Goal: Find contact information: Obtain details needed to contact an individual or organization

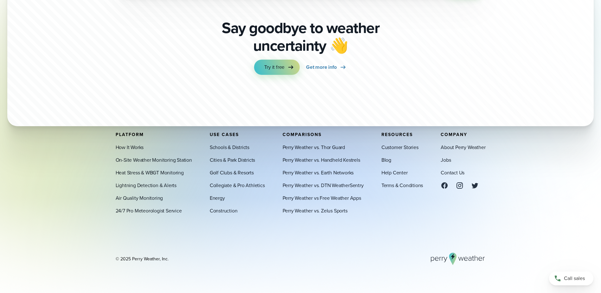
scroll to position [2227, 0]
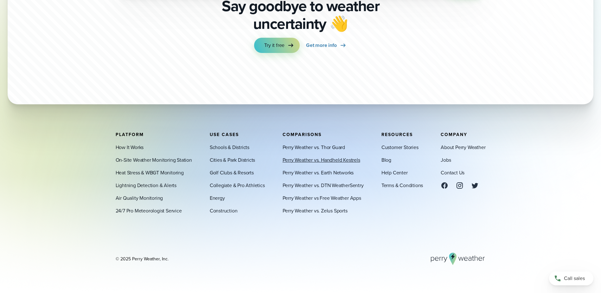
click at [341, 158] on link "Perry Weather vs. Handheld Kestrels" at bounding box center [321, 160] width 78 height 8
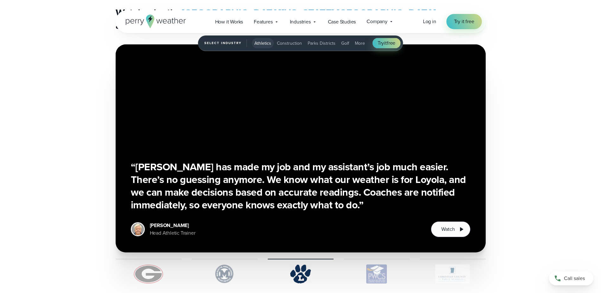
scroll to position [1499, 0]
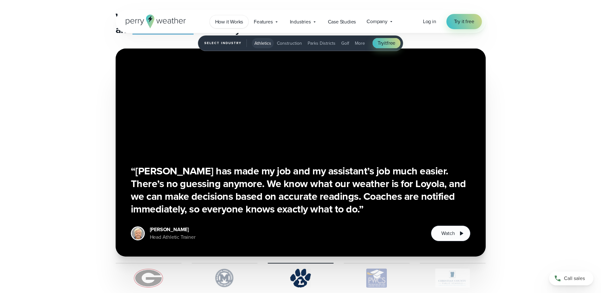
click at [237, 21] on span "How it Works" at bounding box center [229, 22] width 28 height 8
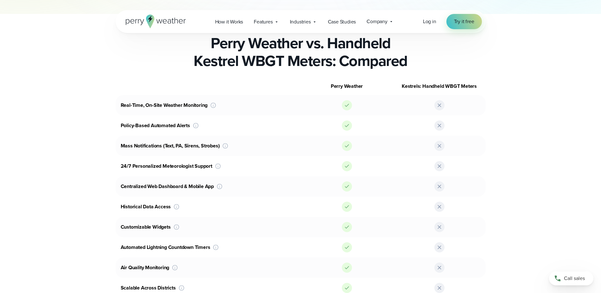
scroll to position [317, 0]
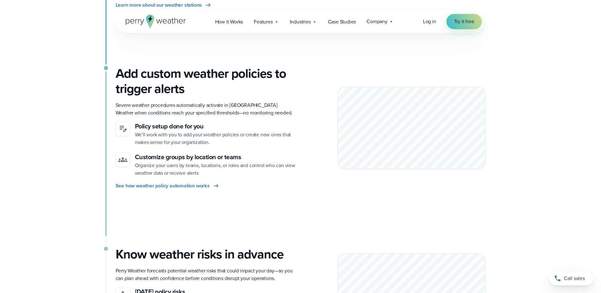
scroll to position [285, 0]
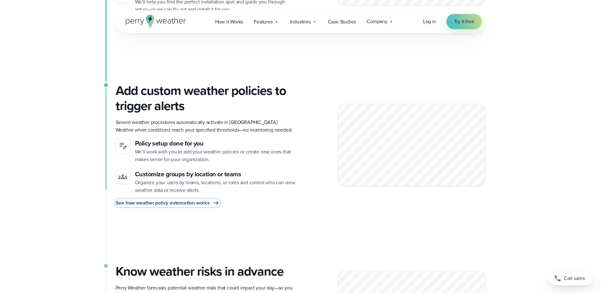
click at [203, 203] on span "See how weather policy automation works" at bounding box center [163, 203] width 94 height 8
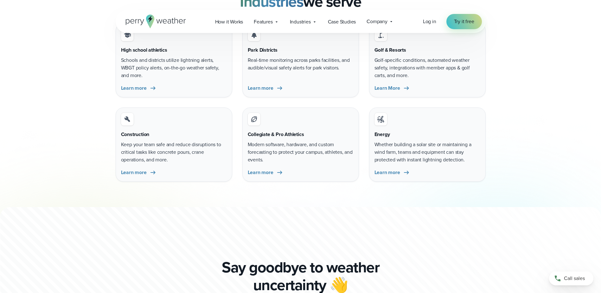
scroll to position [1678, 0]
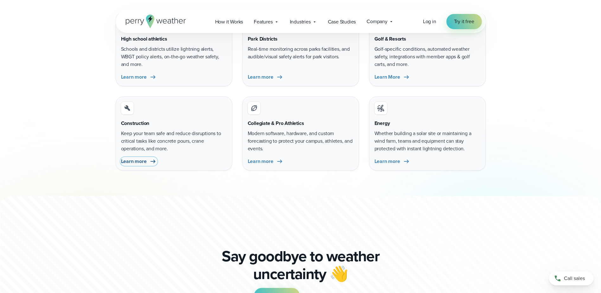
click at [136, 164] on span "Learn more" at bounding box center [134, 161] width 26 height 8
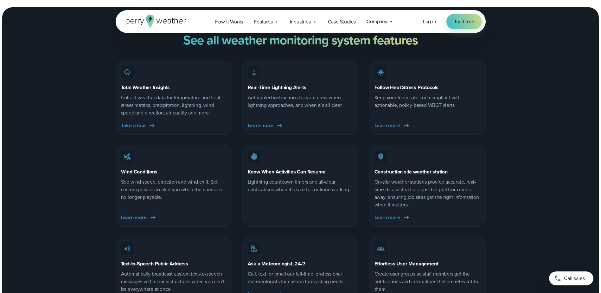
scroll to position [2786, 0]
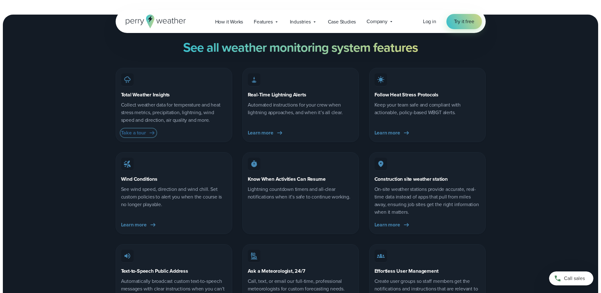
click at [132, 129] on span "Take a tour" at bounding box center [133, 133] width 25 height 8
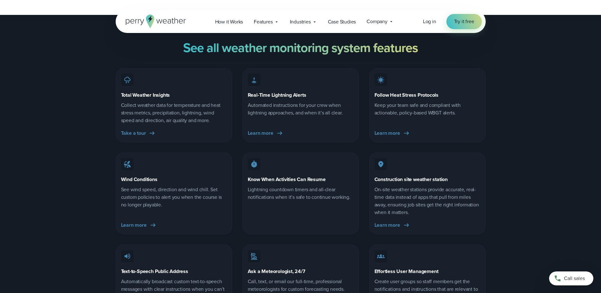
scroll to position [2818, 0]
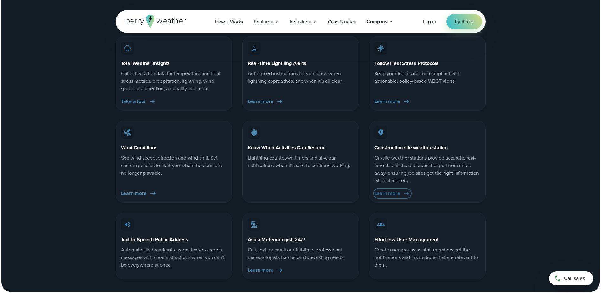
click at [392, 189] on span "Learn more" at bounding box center [387, 193] width 26 height 8
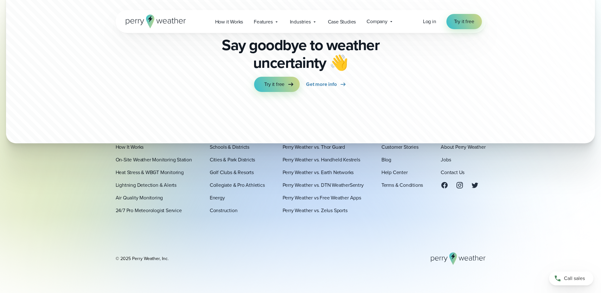
scroll to position [1992, 0]
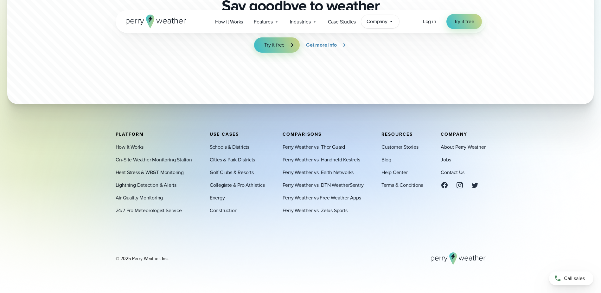
click at [383, 24] on span "Company" at bounding box center [376, 22] width 21 height 8
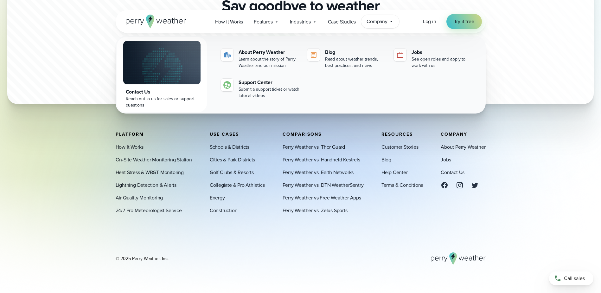
click at [138, 92] on div "Contact Us" at bounding box center [162, 92] width 72 height 8
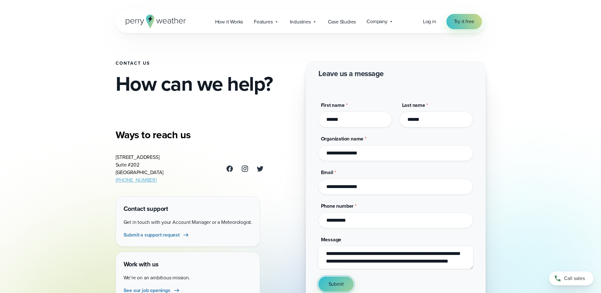
click at [340, 283] on span "Submit" at bounding box center [335, 284] width 15 height 8
